Goal: Information Seeking & Learning: Learn about a topic

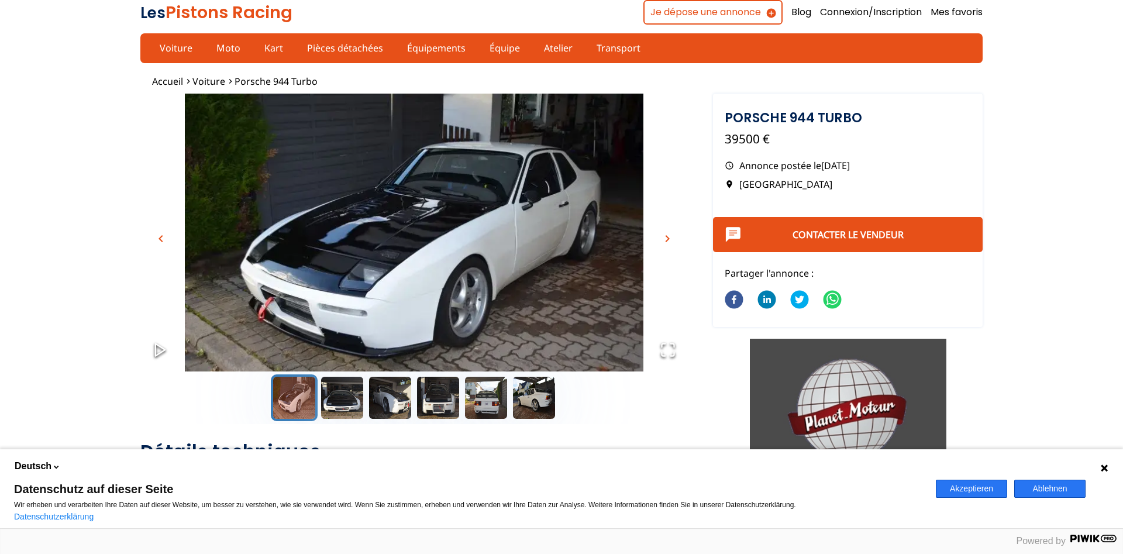
click at [661, 235] on span "chevron_right" at bounding box center [667, 239] width 14 height 14
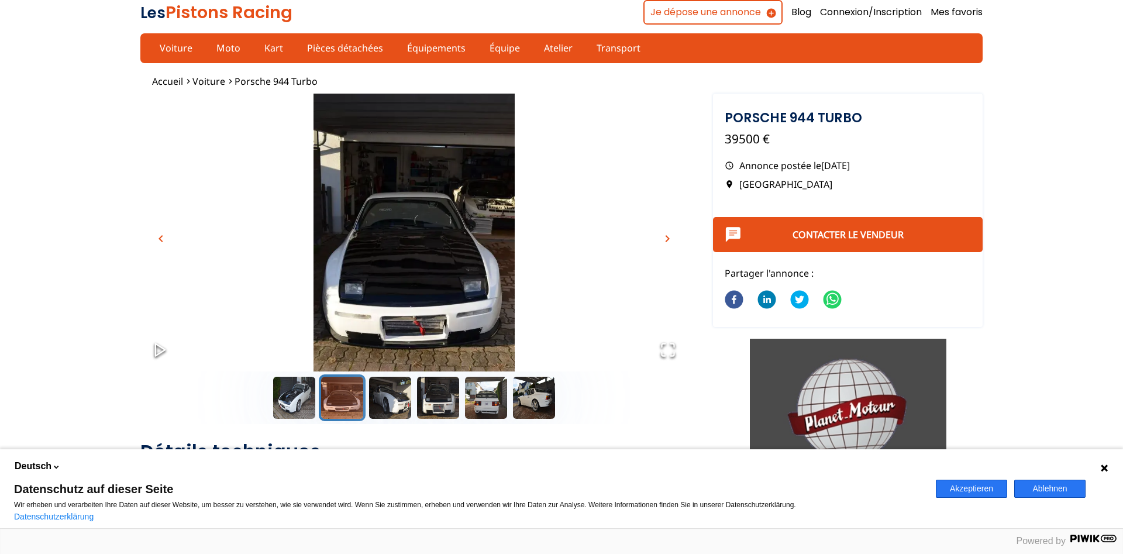
click at [663, 236] on span "chevron_right" at bounding box center [667, 239] width 14 height 14
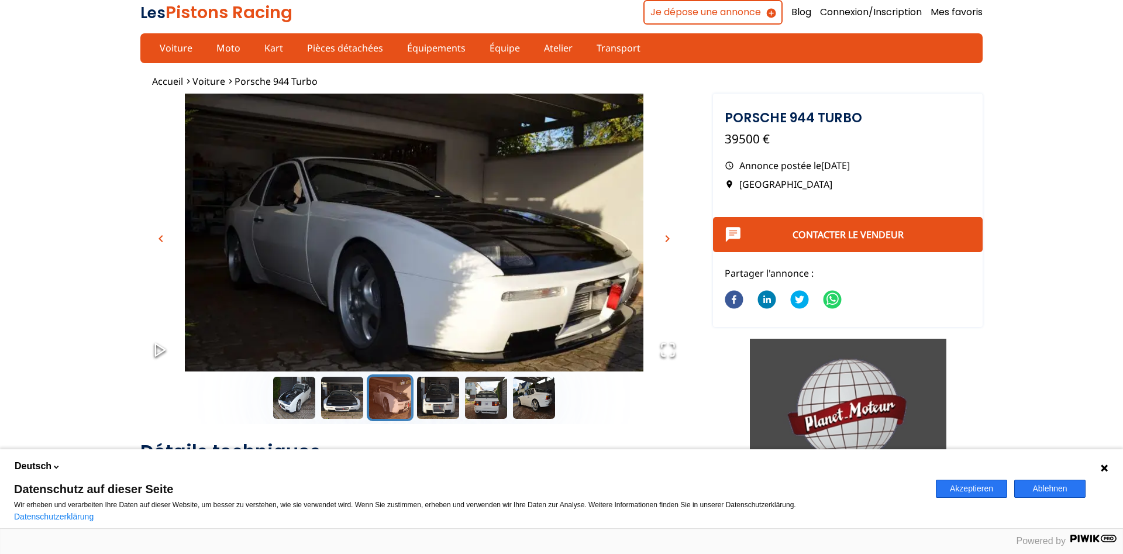
click at [662, 239] on span "chevron_right" at bounding box center [667, 239] width 14 height 14
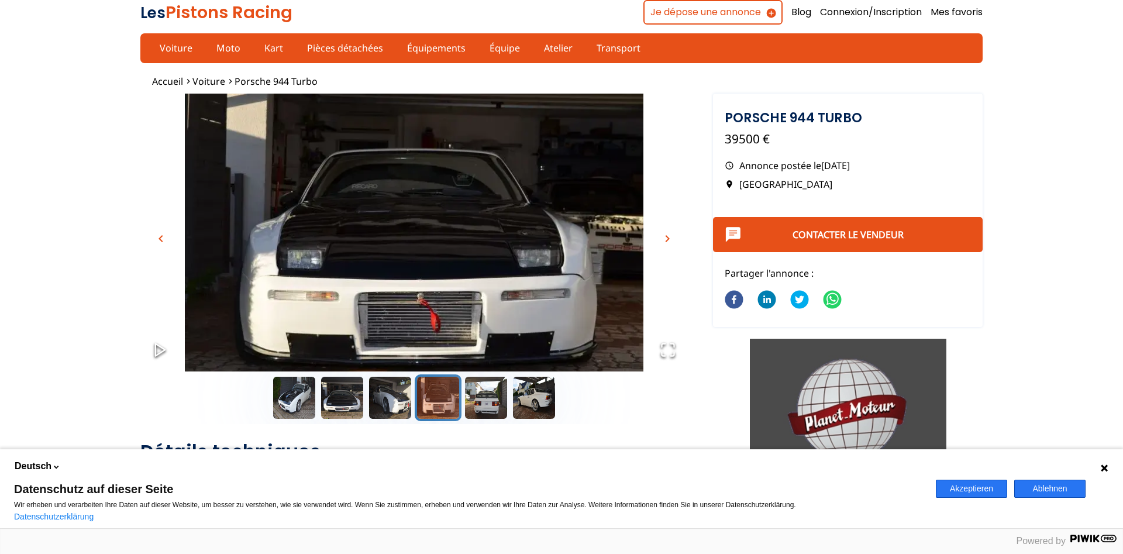
click at [660, 241] on span "chevron_right" at bounding box center [667, 239] width 14 height 14
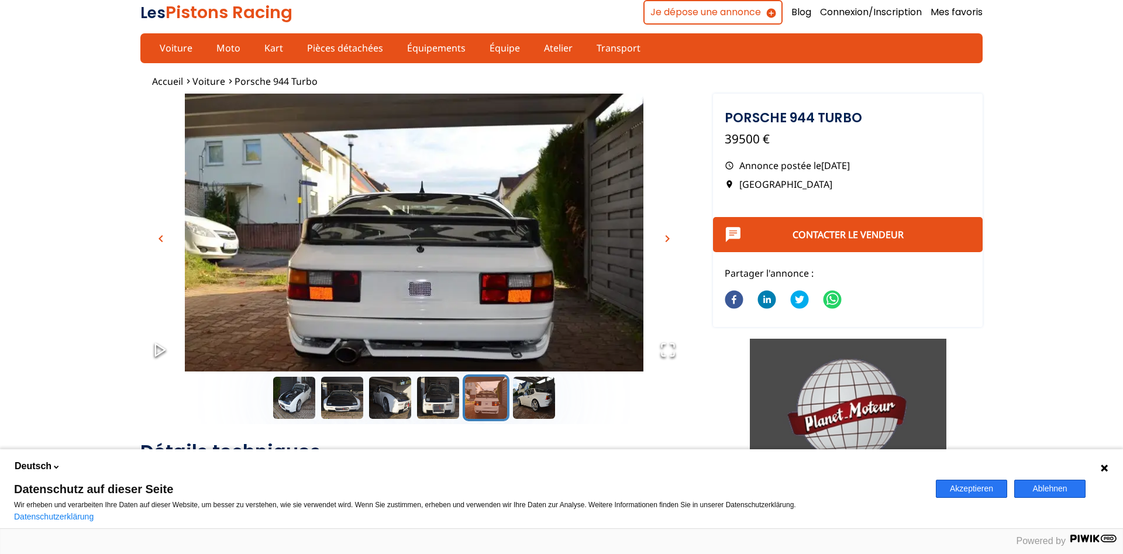
click at [660, 241] on span "chevron_right" at bounding box center [667, 239] width 14 height 14
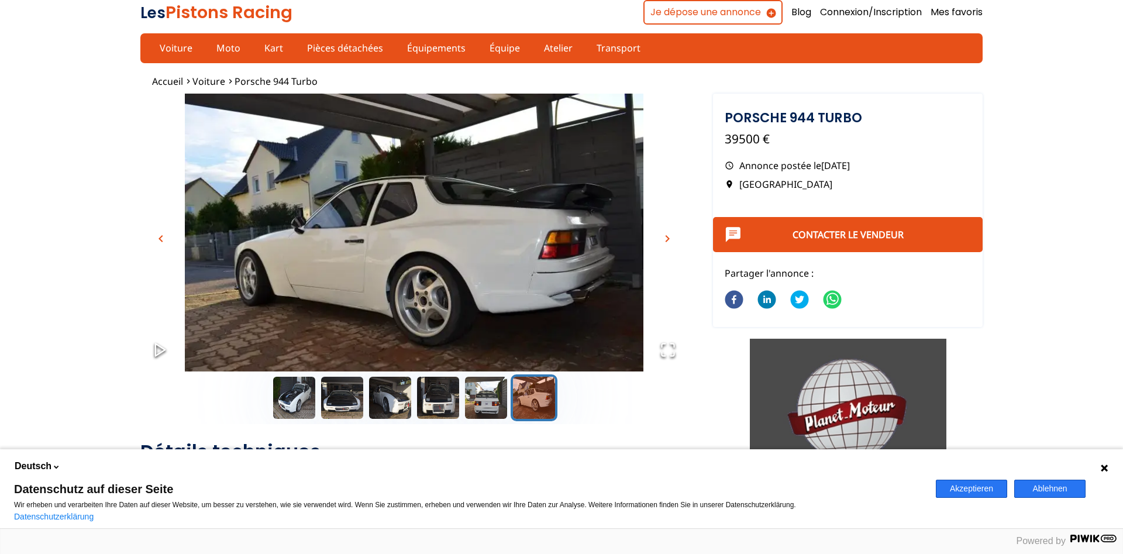
click at [660, 241] on span "chevron_right" at bounding box center [667, 239] width 14 height 14
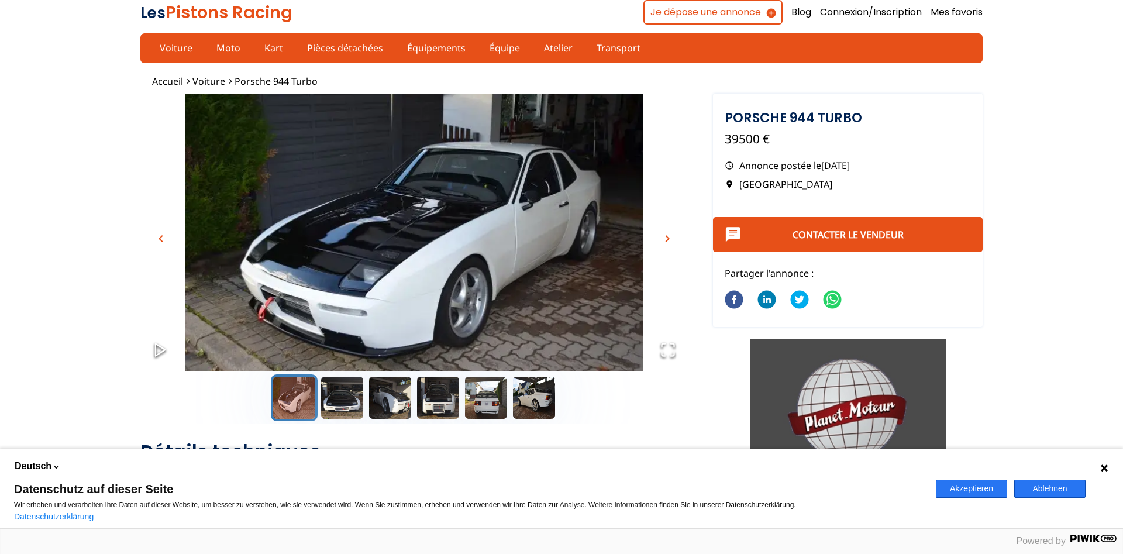
click at [660, 241] on span "chevron_right" at bounding box center [667, 239] width 14 height 14
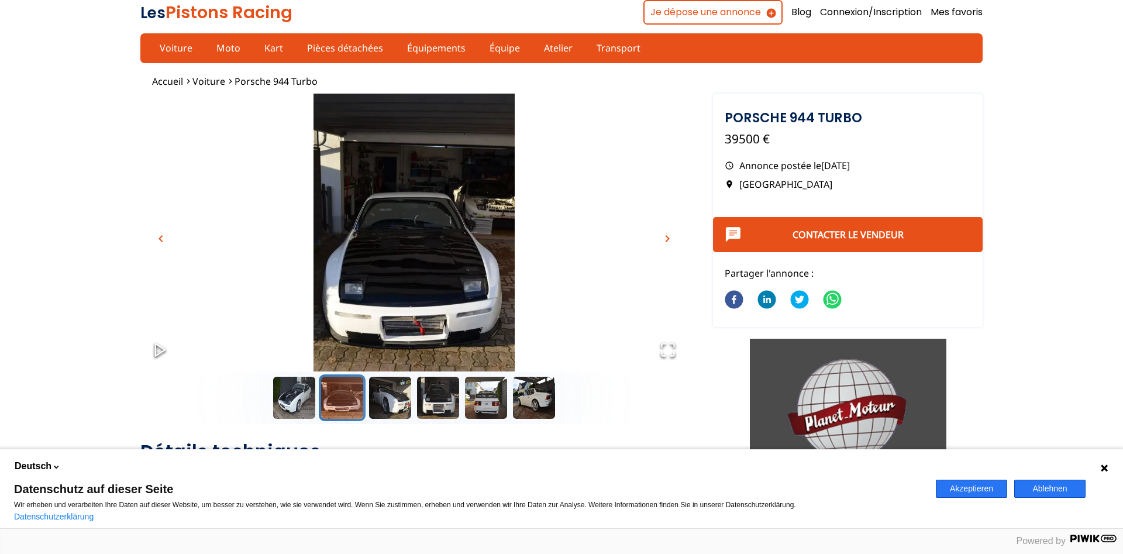
click at [660, 241] on span "chevron_right" at bounding box center [667, 239] width 14 height 14
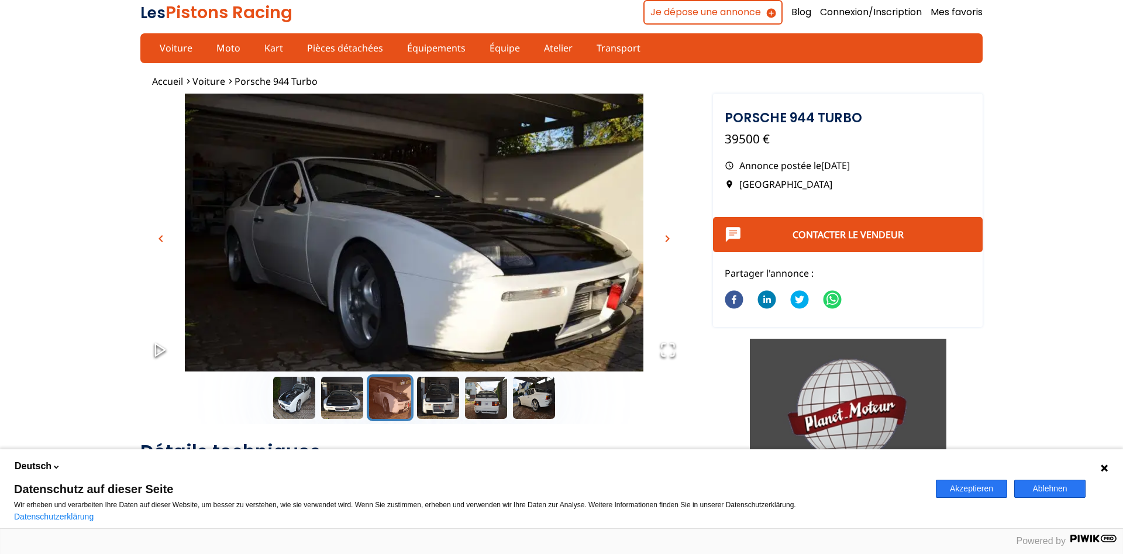
click at [660, 242] on button "chevron_right" at bounding box center [668, 239] width 18 height 18
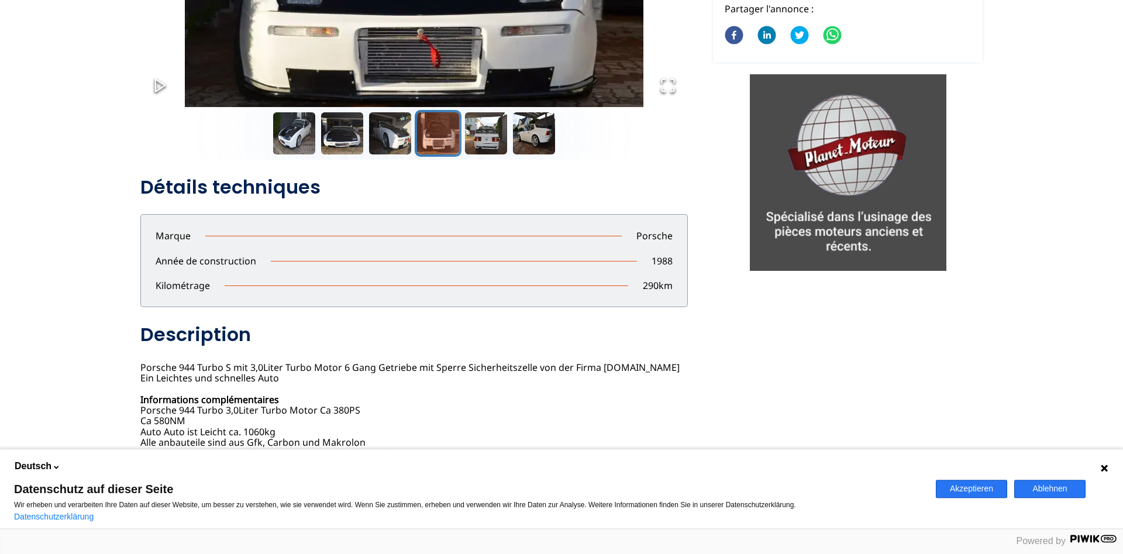
scroll to position [358, 0]
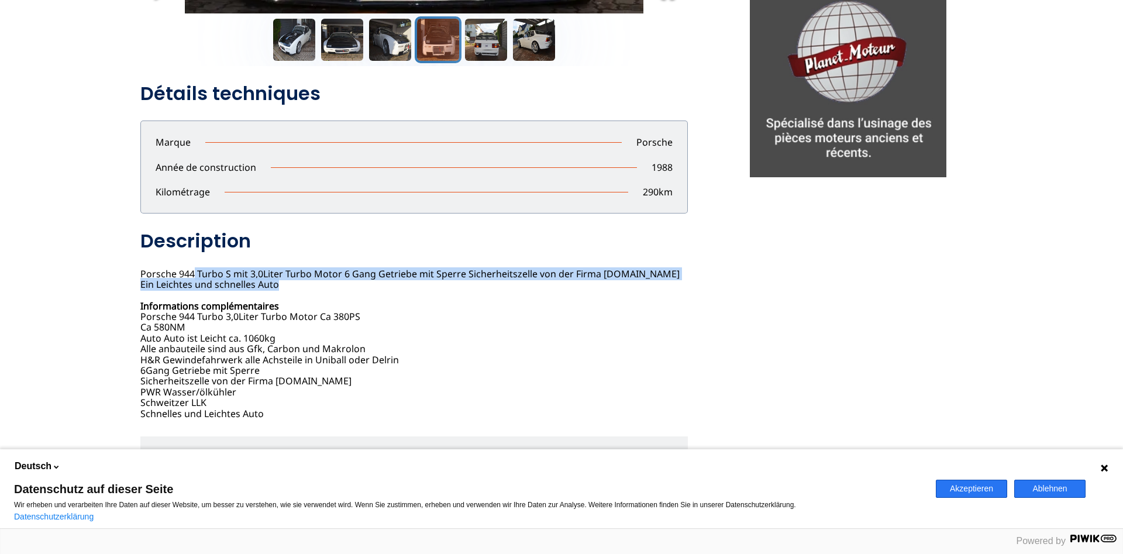
drag, startPoint x: 190, startPoint y: 267, endPoint x: 219, endPoint y: 288, distance: 35.6
click at [219, 288] on div "Porsche 944 Turbo 39500 EUR Annonce postée le [DATE] [GEOGRAPHIC_DATA] Contacte…" at bounding box center [414, 250] width 548 height 337
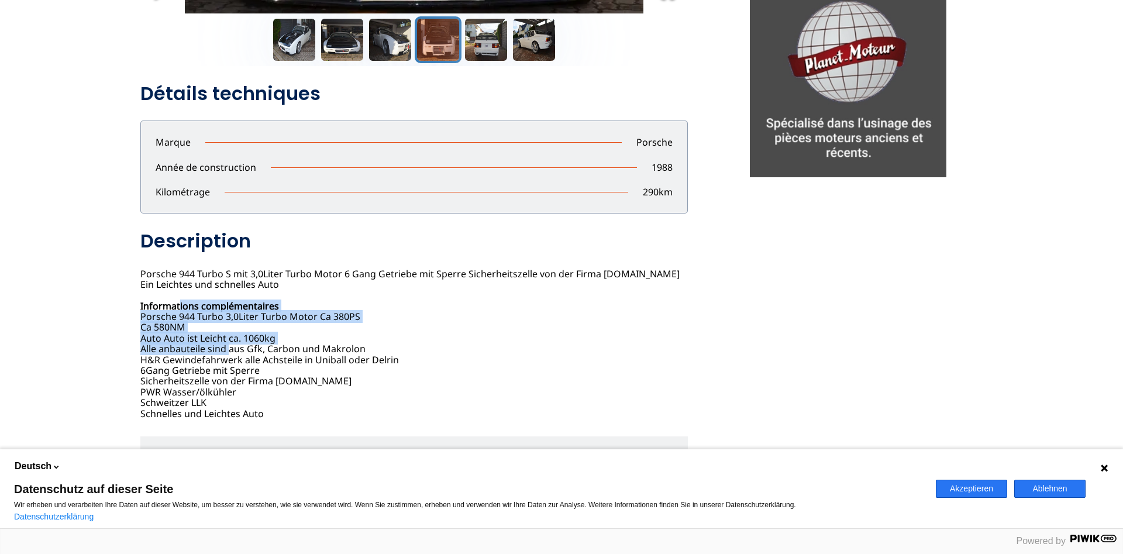
drag, startPoint x: 179, startPoint y: 309, endPoint x: 221, endPoint y: 353, distance: 60.4
click at [221, 353] on div "Porsche 944 Turbo 39500 EUR Annonce postée le [DATE] [GEOGRAPHIC_DATA] Contacte…" at bounding box center [414, 250] width 548 height 337
click at [222, 352] on div "Porsche 944 Turbo 39500 EUR Annonce postée le [DATE] [GEOGRAPHIC_DATA] Contacte…" at bounding box center [414, 250] width 548 height 337
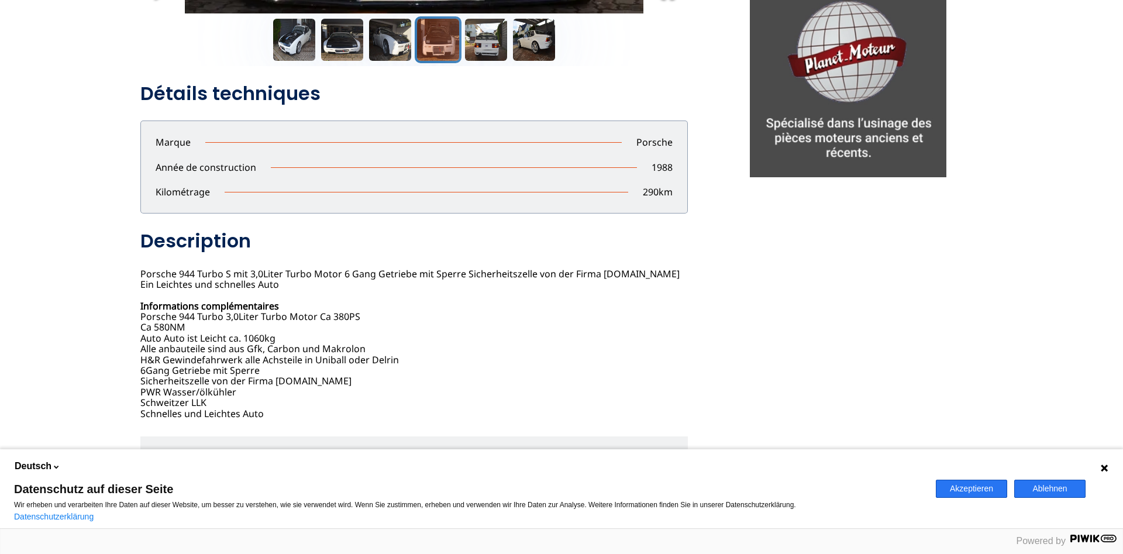
drag, startPoint x: 171, startPoint y: 335, endPoint x: 218, endPoint y: 390, distance: 72.1
click at [218, 390] on div "Porsche 944 Turbo 39500 EUR Annonce postée le [DATE] [GEOGRAPHIC_DATA] Contacte…" at bounding box center [414, 250] width 548 height 337
click at [220, 388] on div "Porsche 944 Turbo 39500 EUR Annonce postée le [DATE] [GEOGRAPHIC_DATA] Contacte…" at bounding box center [414, 250] width 548 height 337
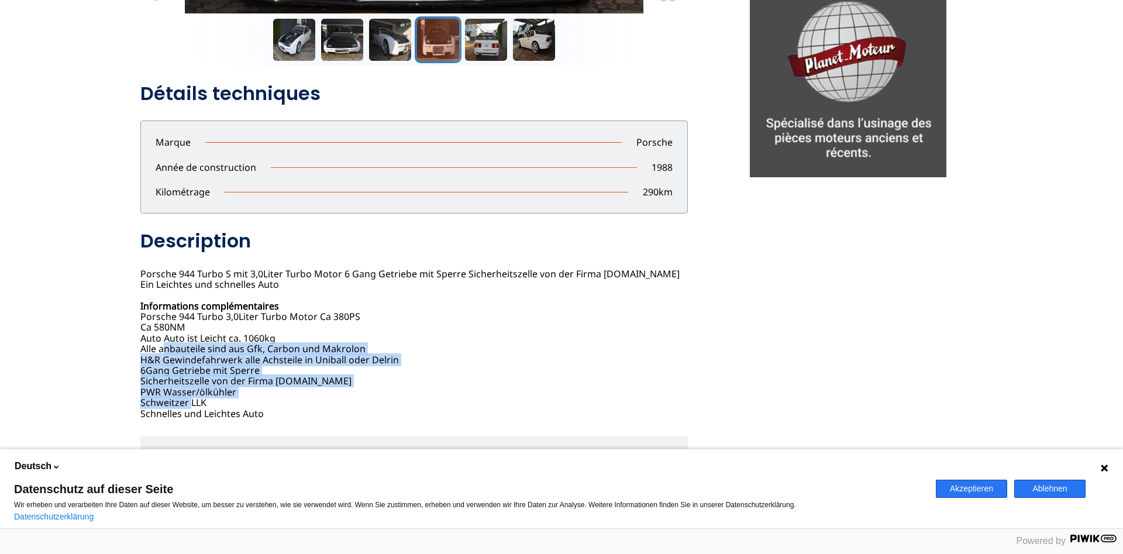
drag, startPoint x: 159, startPoint y: 353, endPoint x: 187, endPoint y: 399, distance: 53.3
click at [187, 399] on div "Porsche 944 Turbo 39500 EUR Annonce postée le [DATE] [GEOGRAPHIC_DATA] Contacte…" at bounding box center [414, 250] width 548 height 337
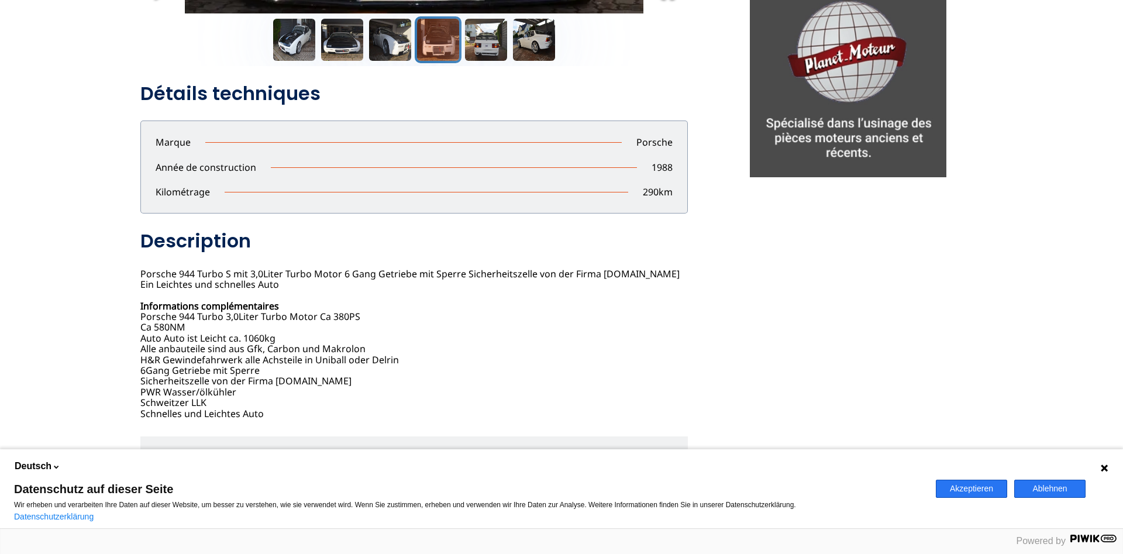
click at [188, 398] on div "Porsche 944 Turbo 39500 EUR Annonce postée le [DATE] [GEOGRAPHIC_DATA] Contacte…" at bounding box center [414, 250] width 548 height 337
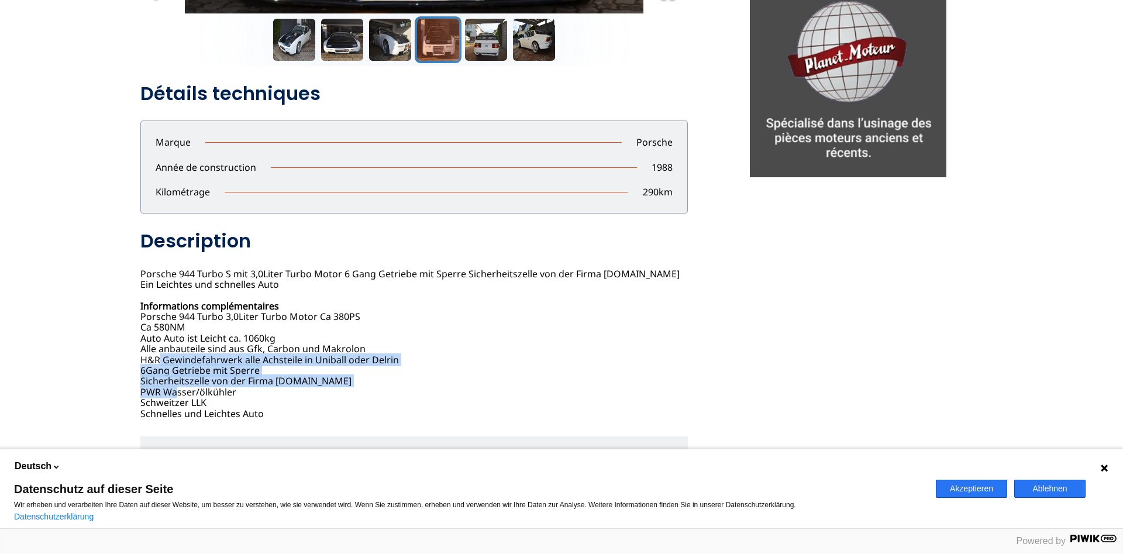
drag, startPoint x: 152, startPoint y: 360, endPoint x: 175, endPoint y: 393, distance: 39.9
click at [175, 393] on div "Porsche 944 Turbo 39500 EUR Annonce postée le [DATE] [GEOGRAPHIC_DATA] Contacte…" at bounding box center [414, 250] width 548 height 337
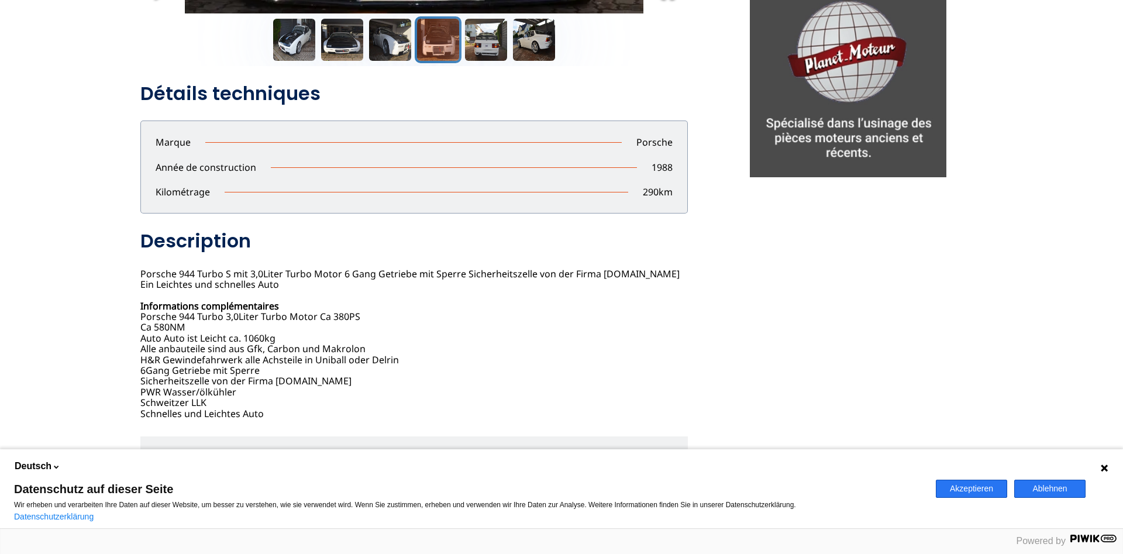
click at [178, 391] on div "Porsche 944 Turbo 39500 EUR Annonce postée le [DATE] [GEOGRAPHIC_DATA] Contacte…" at bounding box center [414, 250] width 548 height 337
drag, startPoint x: 155, startPoint y: 374, endPoint x: 272, endPoint y: 409, distance: 122.3
click at [272, 409] on div "Porsche 944 Turbo 39500 EUR Annonce postée le [DATE] [GEOGRAPHIC_DATA] Contacte…" at bounding box center [414, 250] width 548 height 337
click at [275, 408] on div "Porsche 944 Turbo 39500 EUR Annonce postée le [DATE] [GEOGRAPHIC_DATA] Contacte…" at bounding box center [414, 250] width 548 height 337
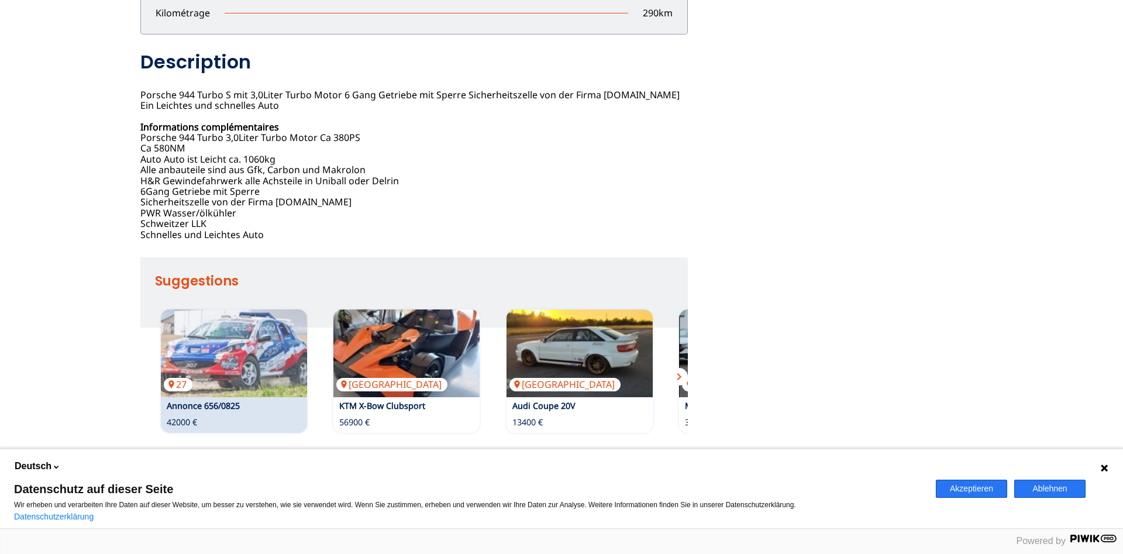
scroll to position [710, 0]
